Goal: Task Accomplishment & Management: Use online tool/utility

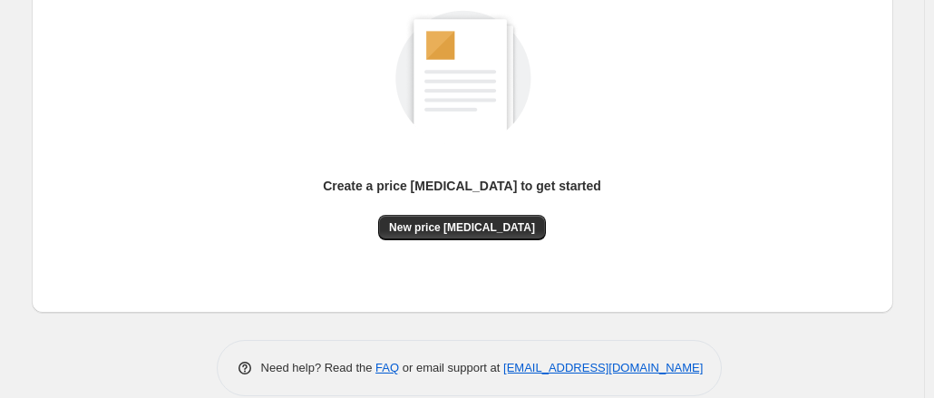
scroll to position [281, 0]
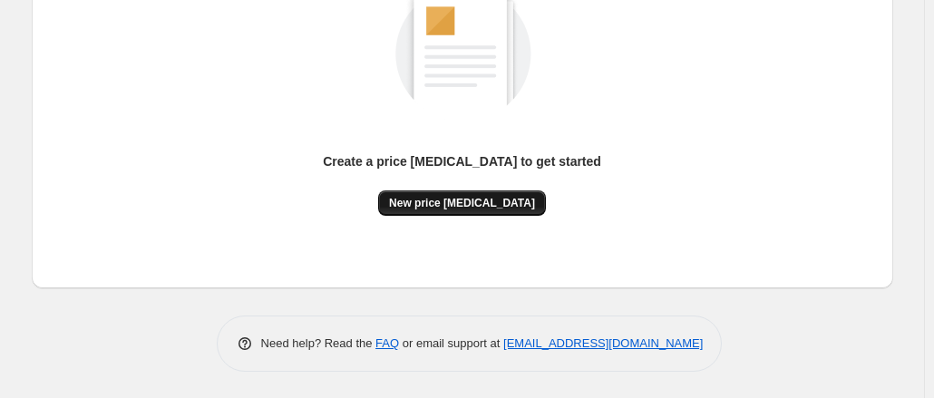
click at [475, 202] on span "New price [MEDICAL_DATA]" at bounding box center [462, 203] width 146 height 15
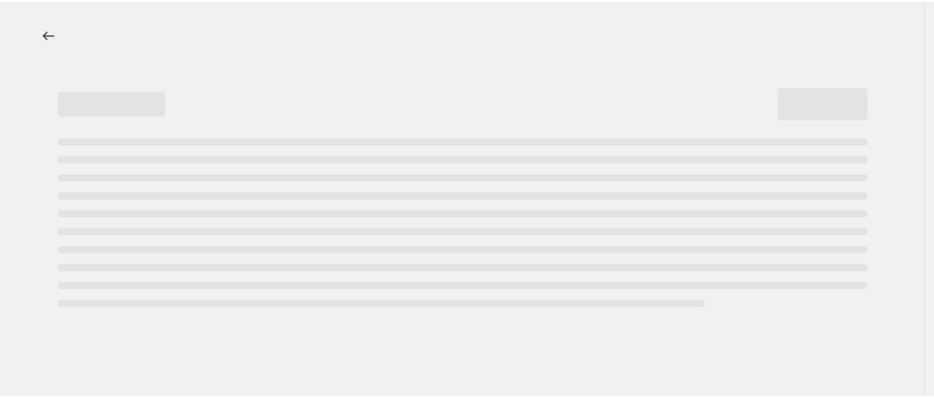
select select "percentage"
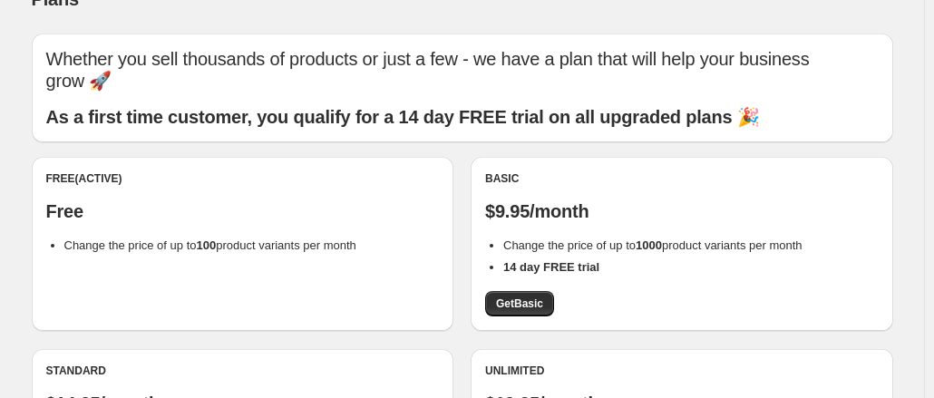
scroll to position [38, 0]
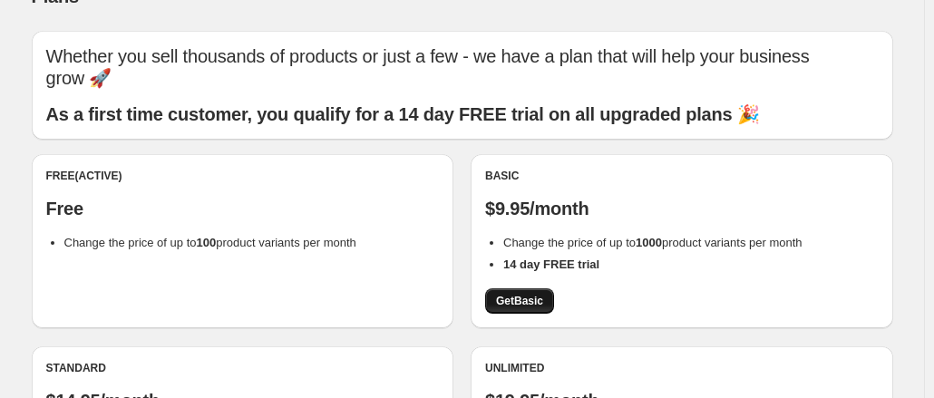
click at [516, 297] on span "Get Basic" at bounding box center [519, 301] width 47 height 15
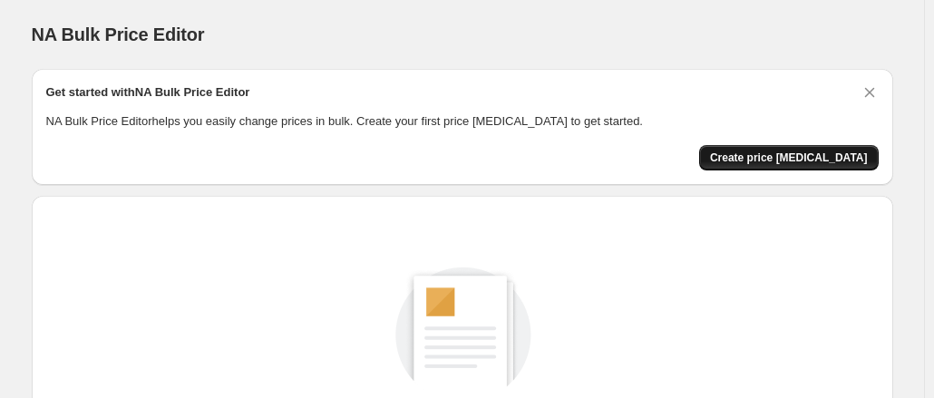
drag, startPoint x: 751, startPoint y: 141, endPoint x: 763, endPoint y: 152, distance: 16.7
click at [763, 152] on div "Get started with NA Bulk Price Editor NA Bulk Price Editor helps you easily cha…" at bounding box center [462, 126] width 833 height 87
click at [763, 152] on span "Create price [MEDICAL_DATA]" at bounding box center [789, 158] width 158 height 15
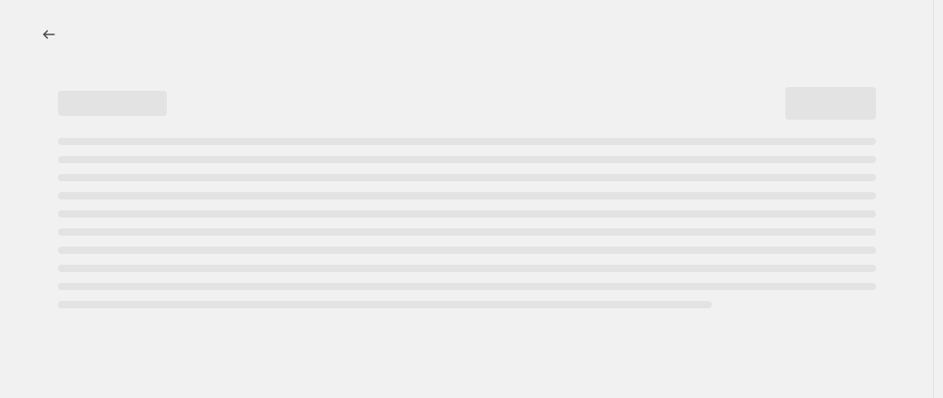
select select "percentage"
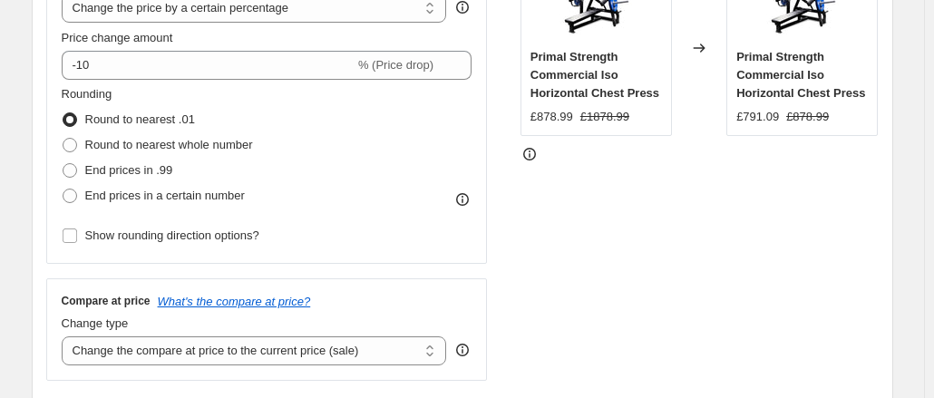
scroll to position [398, 0]
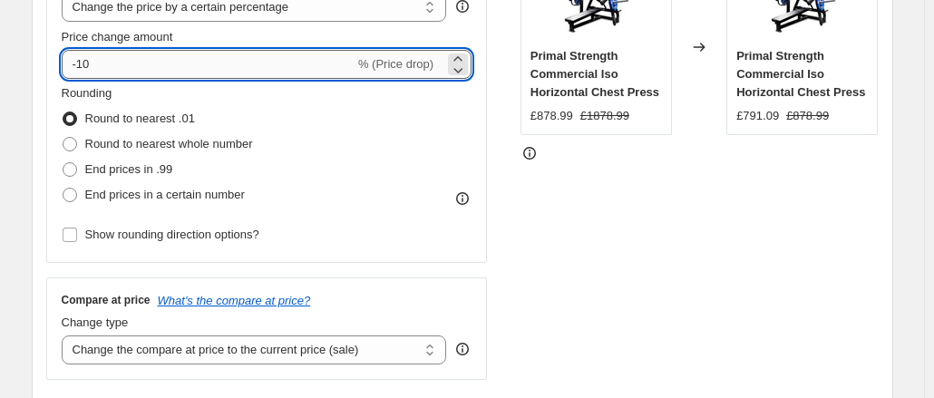
click at [165, 72] on input "-10" at bounding box center [208, 64] width 293 height 29
type input "-1"
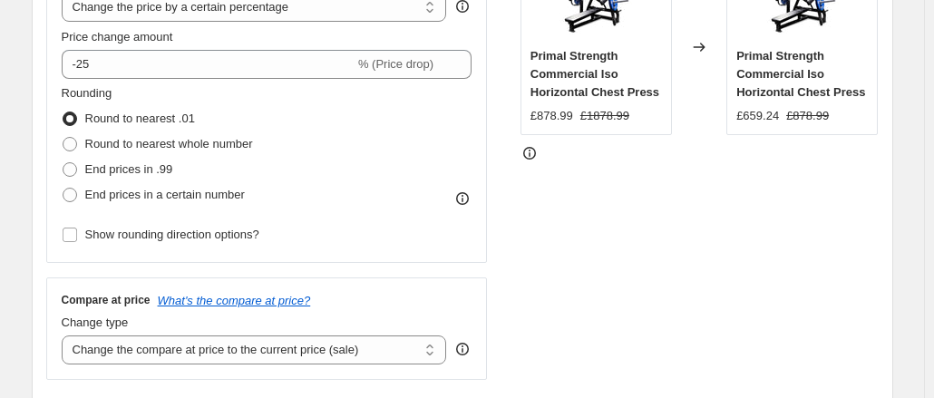
click at [742, 230] on div "STOREFRONT EXAMPLE Primal Strength Commercial Iso Horizontal Chest Press £878.9…" at bounding box center [700, 158] width 358 height 444
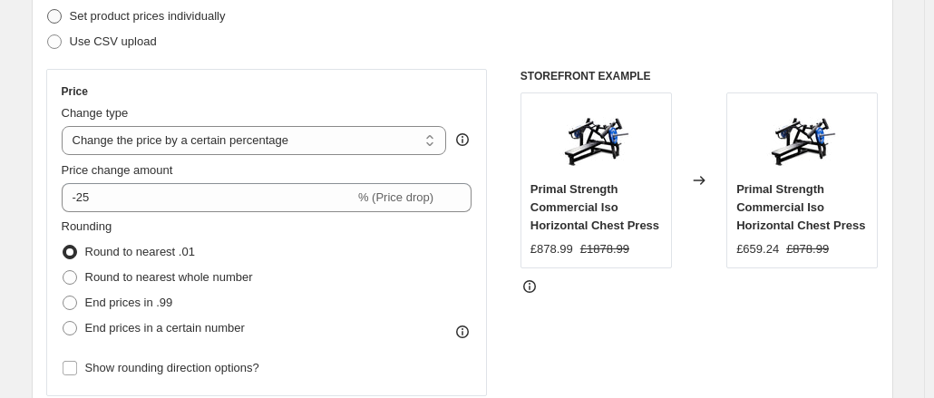
scroll to position [317, 0]
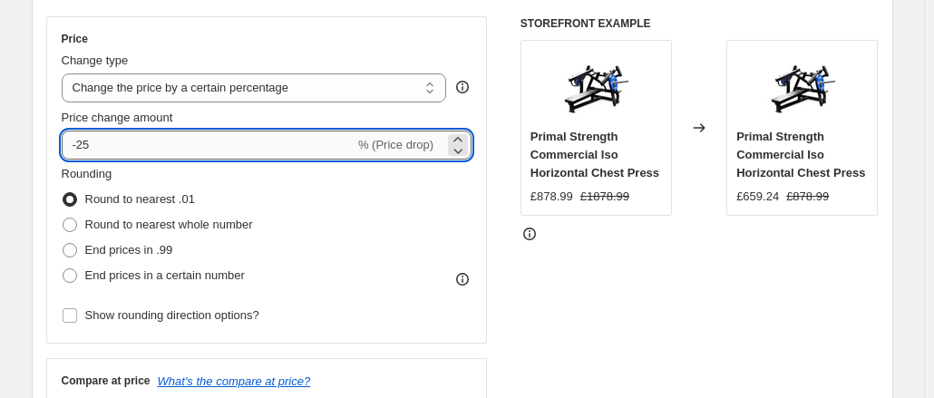
click at [114, 151] on input "-25" at bounding box center [208, 145] width 293 height 29
type input "-2"
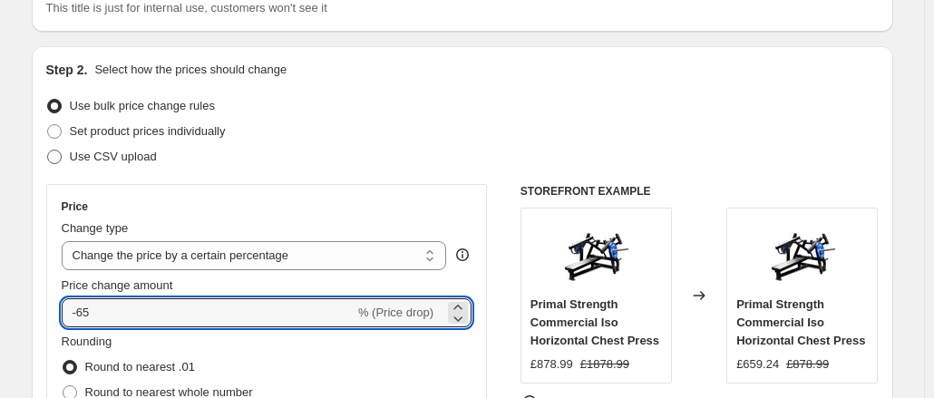
scroll to position [149, 0]
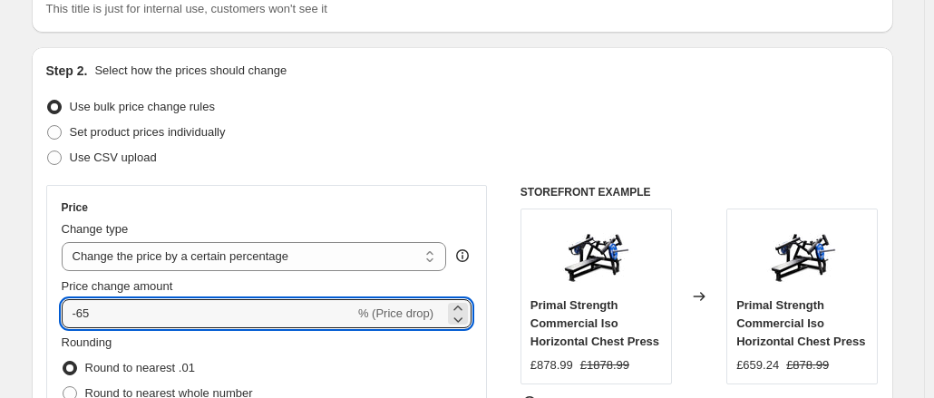
type input "-6"
type input "-30"
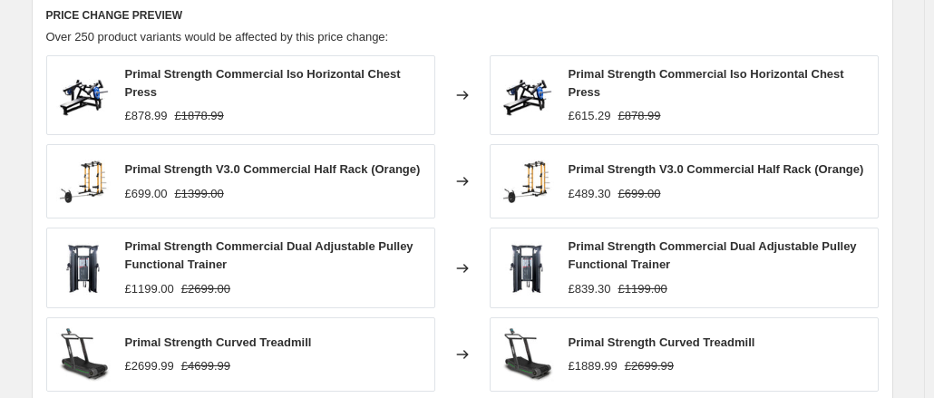
scroll to position [1427, 0]
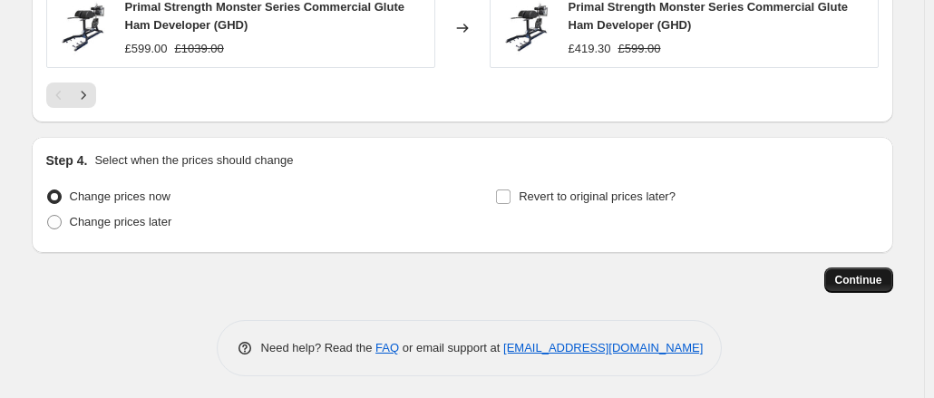
click at [849, 280] on span "Continue" at bounding box center [858, 280] width 47 height 15
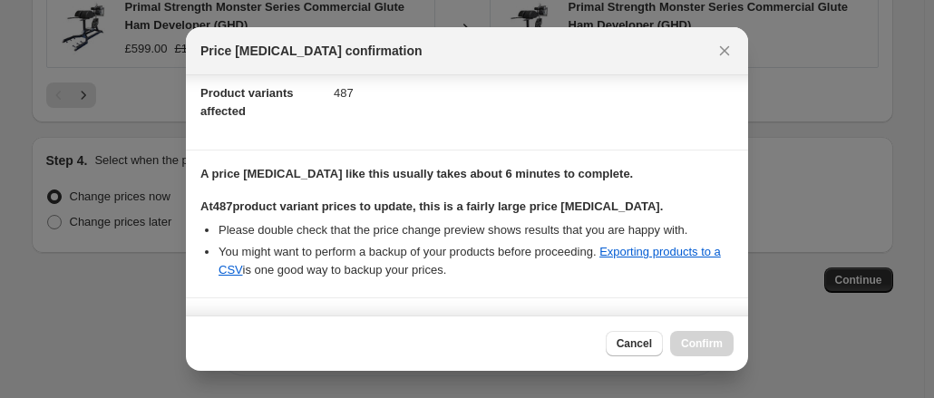
scroll to position [459, 0]
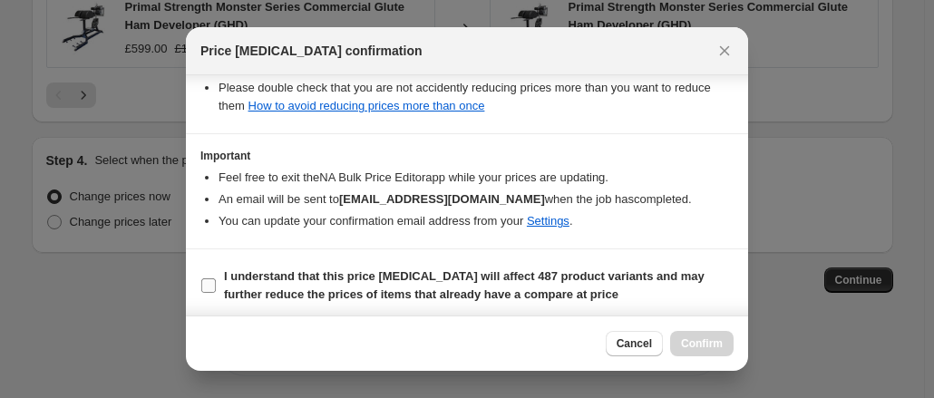
click at [205, 282] on input "I understand that this price [MEDICAL_DATA] will affect 487 product variants an…" at bounding box center [208, 285] width 15 height 15
checkbox input "true"
click at [689, 336] on button "Confirm" at bounding box center [701, 343] width 63 height 25
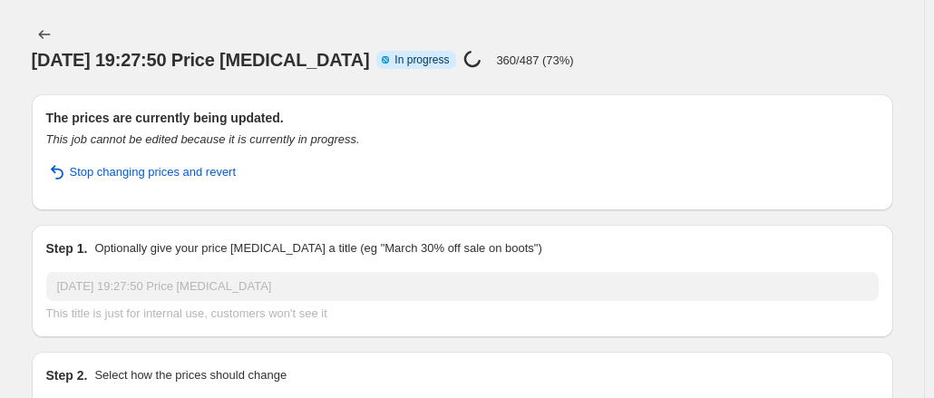
scroll to position [28, 0]
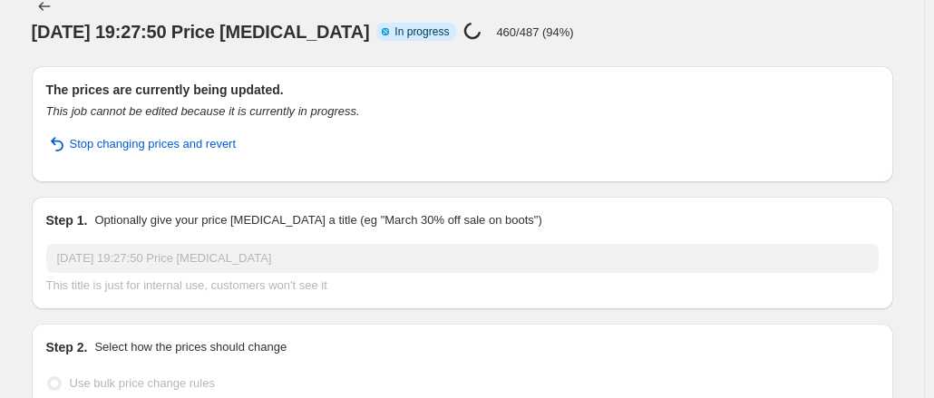
select select "percentage"
